Goal: Task Accomplishment & Management: Use online tool/utility

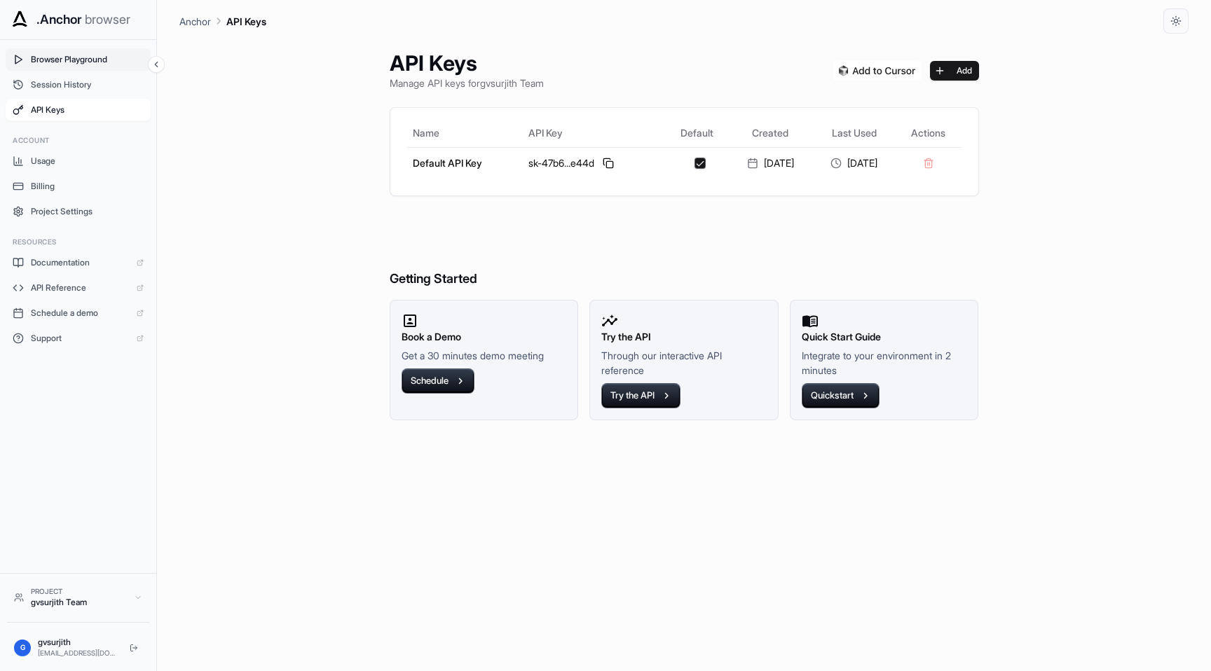
click at [70, 62] on span "Browser Playground" at bounding box center [87, 59] width 113 height 11
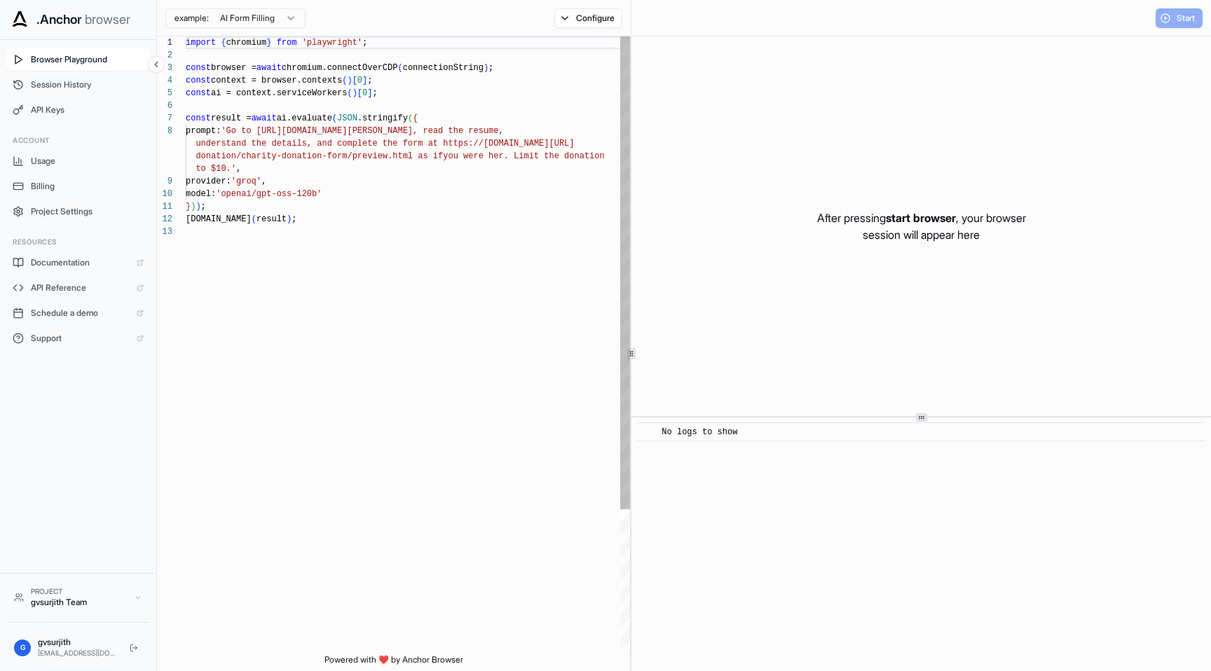
scroll to position [88, 0]
click at [66, 83] on span "Session History" at bounding box center [87, 84] width 113 height 11
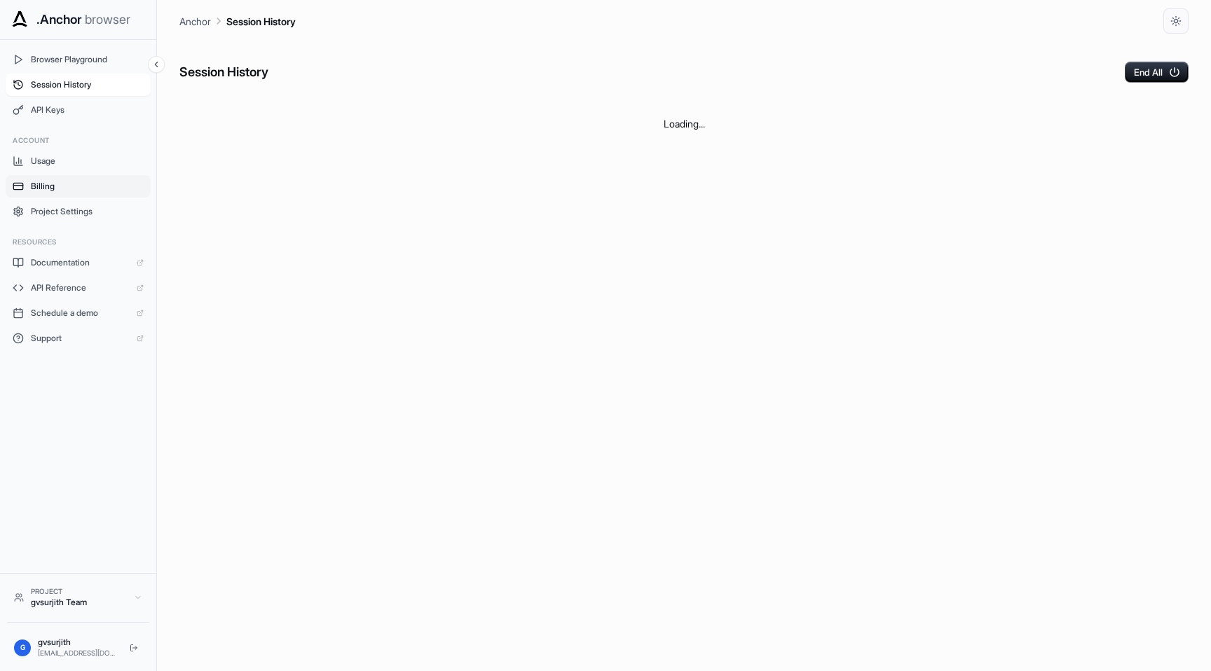
click at [66, 182] on span "Billing" at bounding box center [87, 186] width 113 height 11
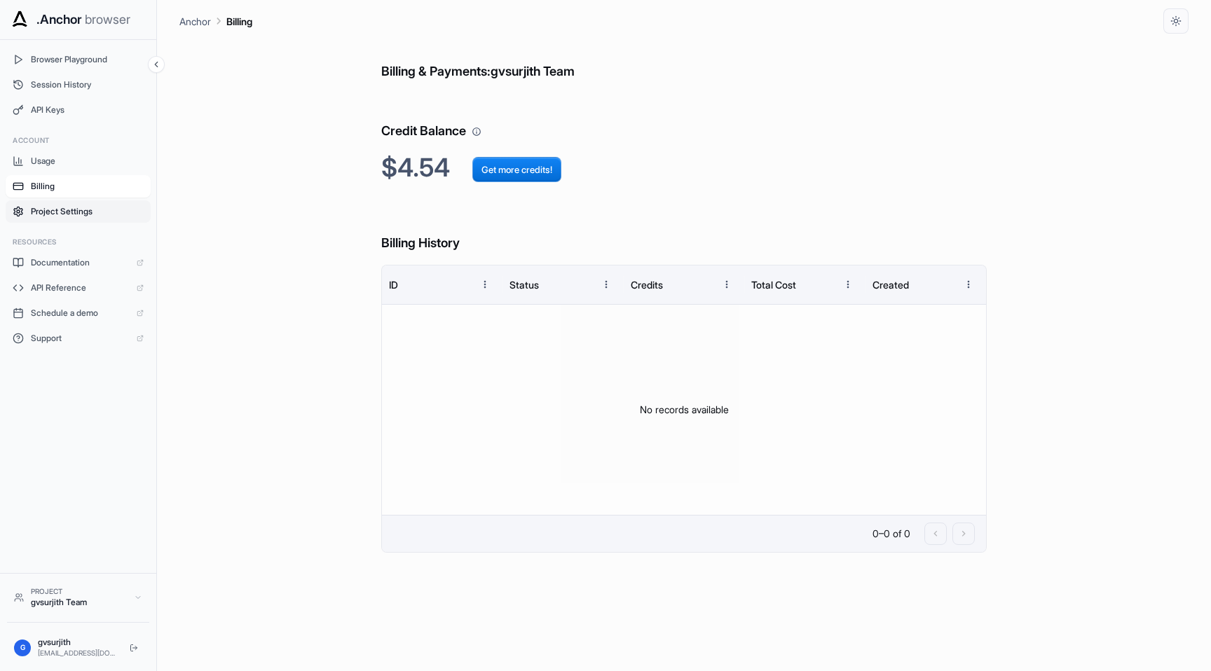
click at [53, 205] on button "Project Settings" at bounding box center [78, 211] width 145 height 22
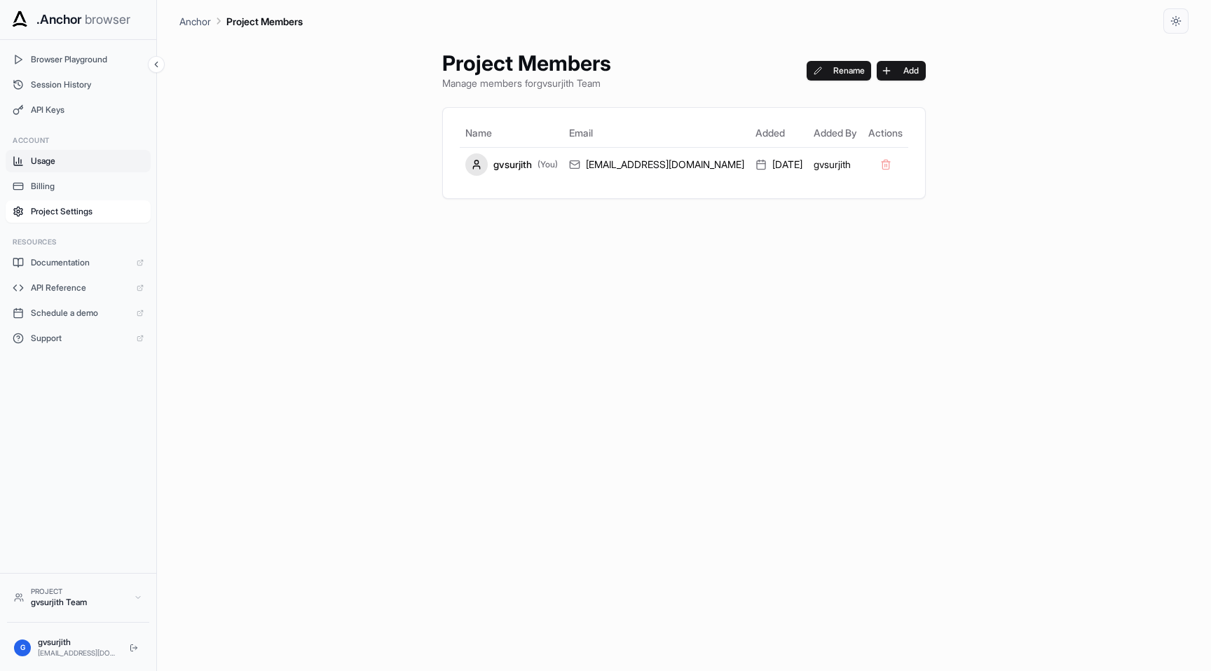
click at [50, 162] on span "Usage" at bounding box center [87, 161] width 113 height 11
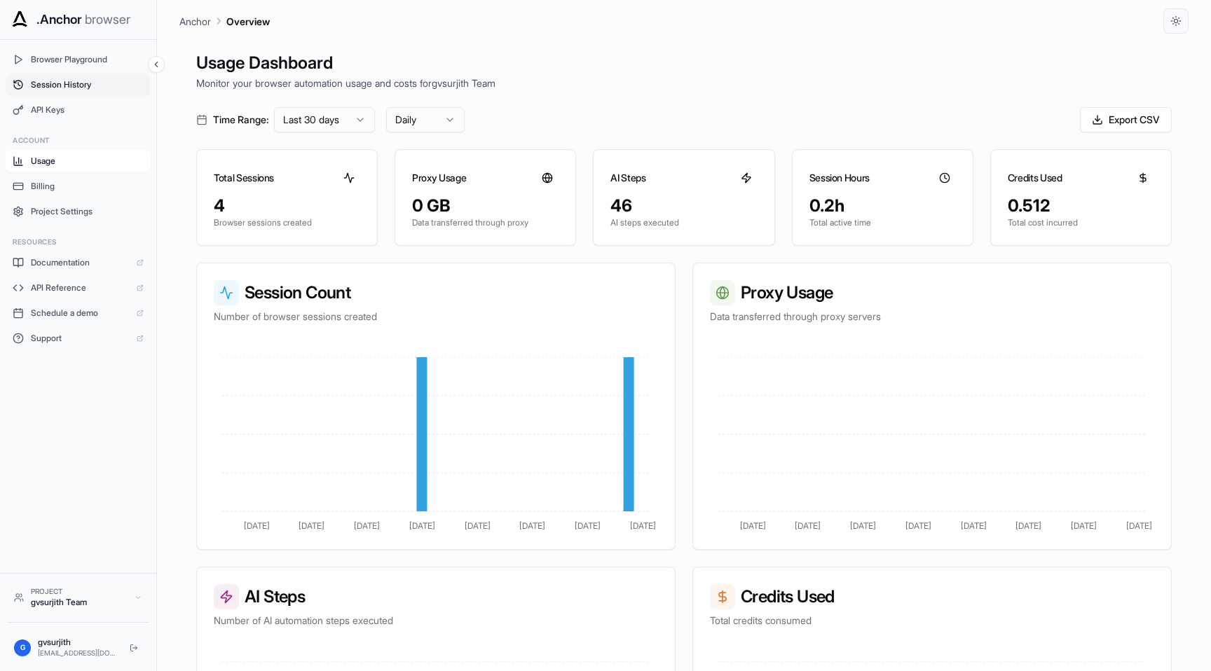
click at [90, 79] on span "Session History" at bounding box center [87, 84] width 113 height 11
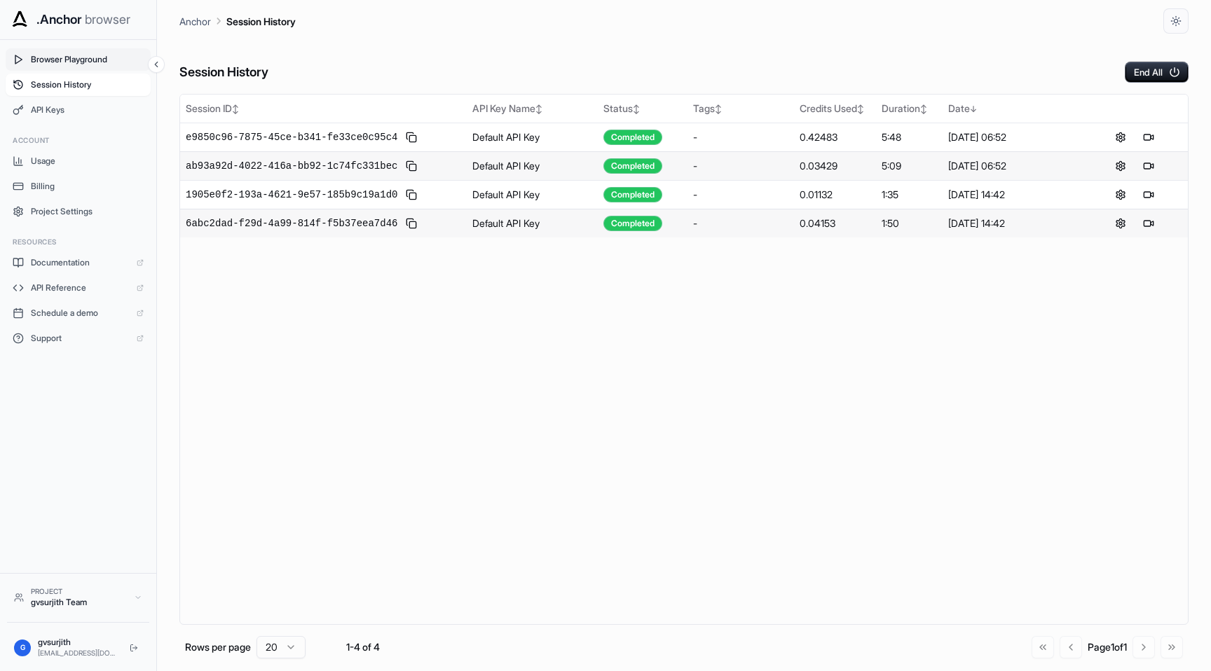
click at [97, 57] on span "Browser Playground" at bounding box center [87, 59] width 113 height 11
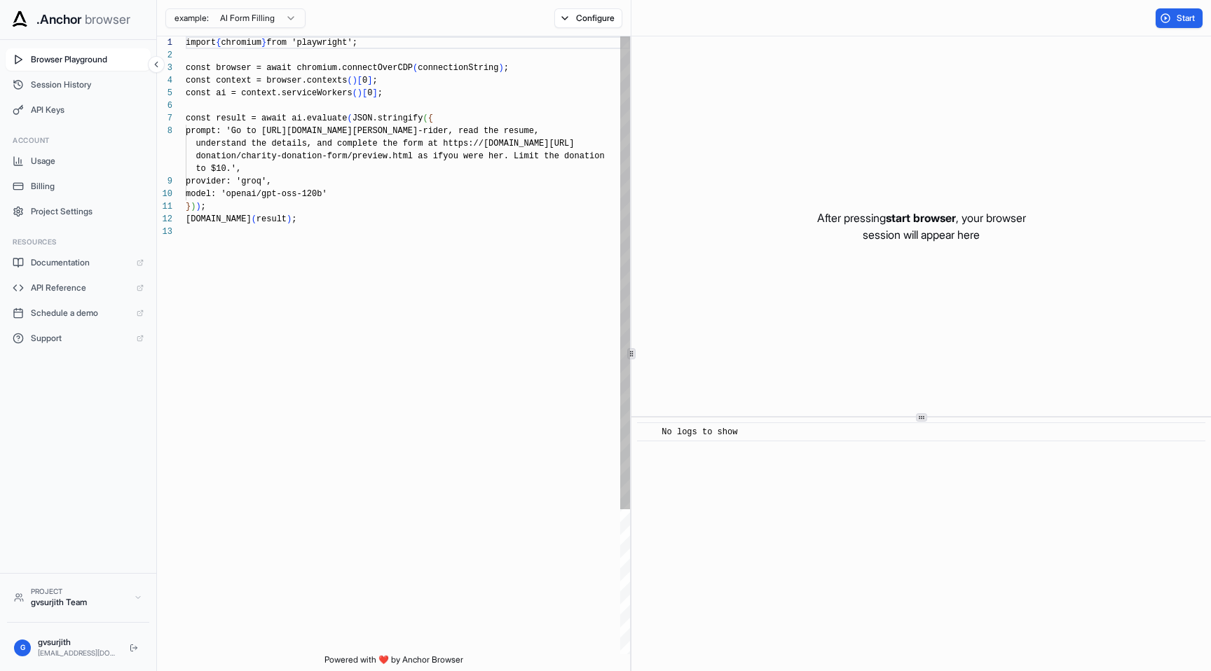
scroll to position [88, 0]
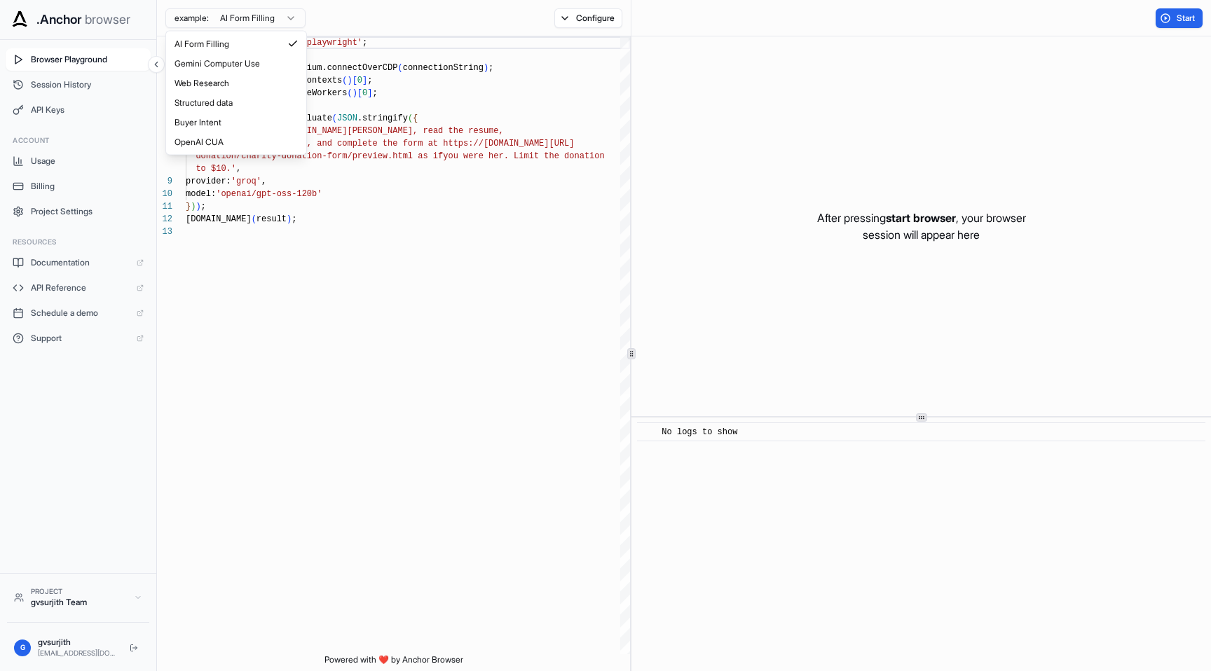
click at [235, 17] on html ".Anchor browser Browser Playground Session History API Keys Account Usage Billi…" at bounding box center [605, 335] width 1211 height 671
type textarea "**********"
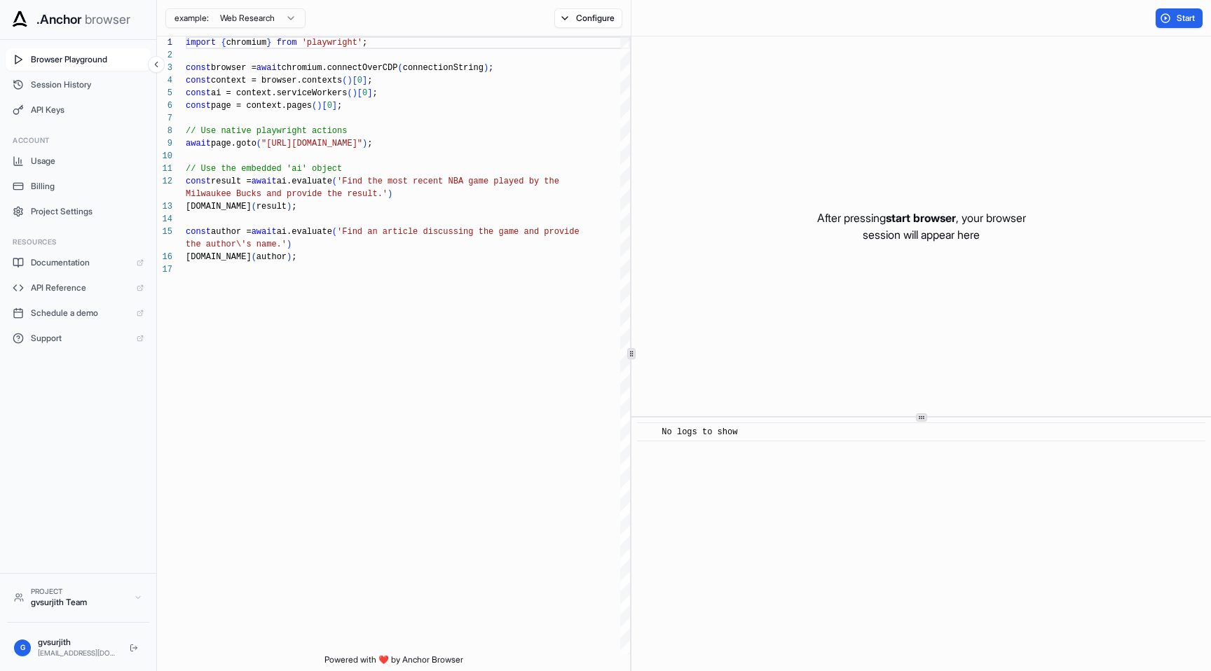
click at [283, 15] on html ".Anchor browser Browser Playground Session History API Keys Account Usage Billi…" at bounding box center [605, 335] width 1211 height 671
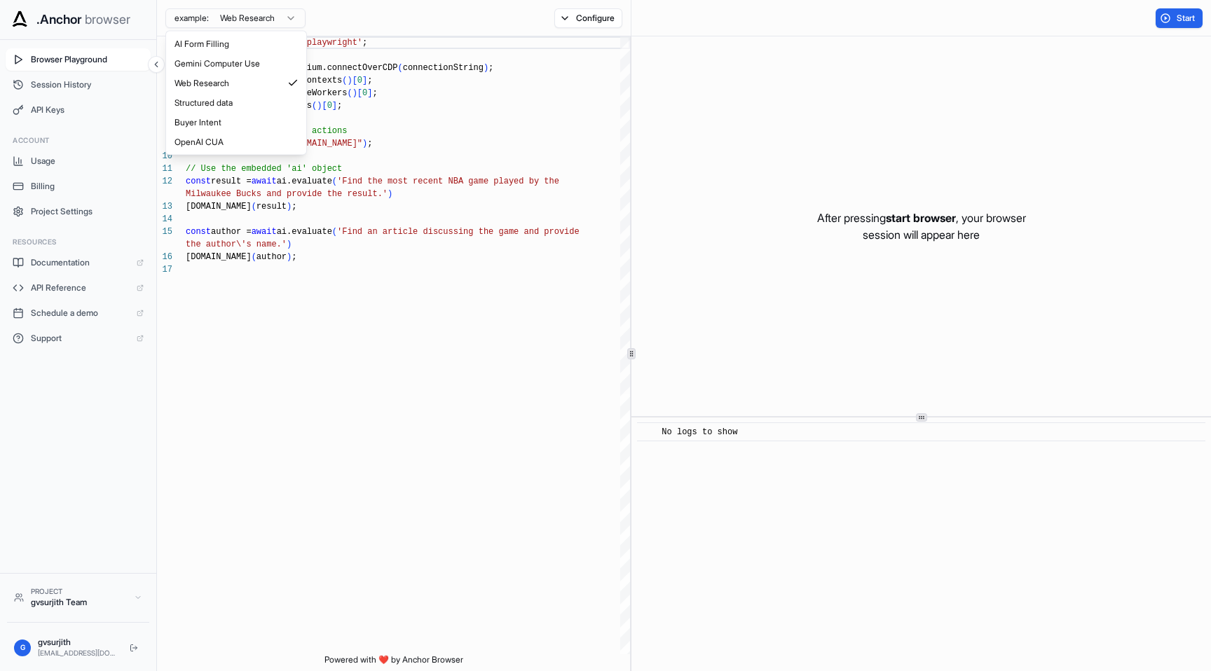
click at [330, 418] on html ".Anchor browser Browser Playground Session History API Keys Account Usage Billi…" at bounding box center [605, 335] width 1211 height 671
